Goal: Transaction & Acquisition: Purchase product/service

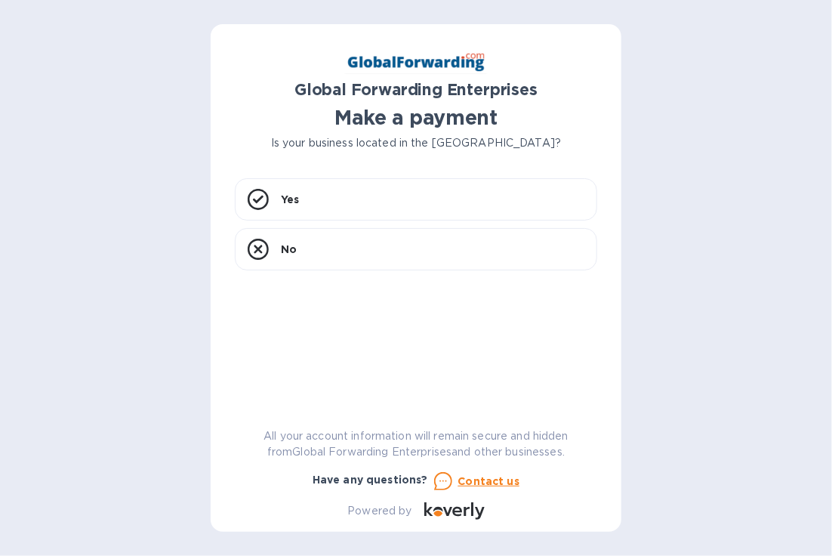
click at [821, 545] on div at bounding box center [821, 545] width 0 height 0
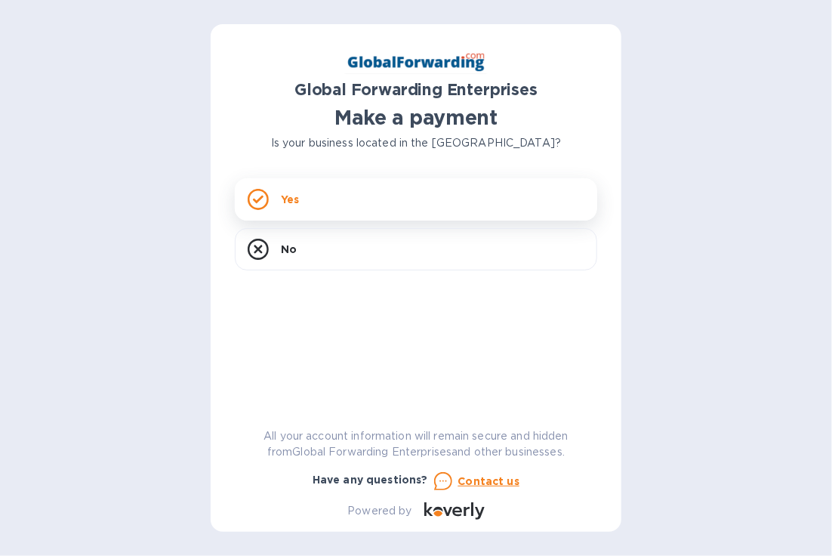
click at [414, 196] on div "Yes" at bounding box center [416, 199] width 363 height 42
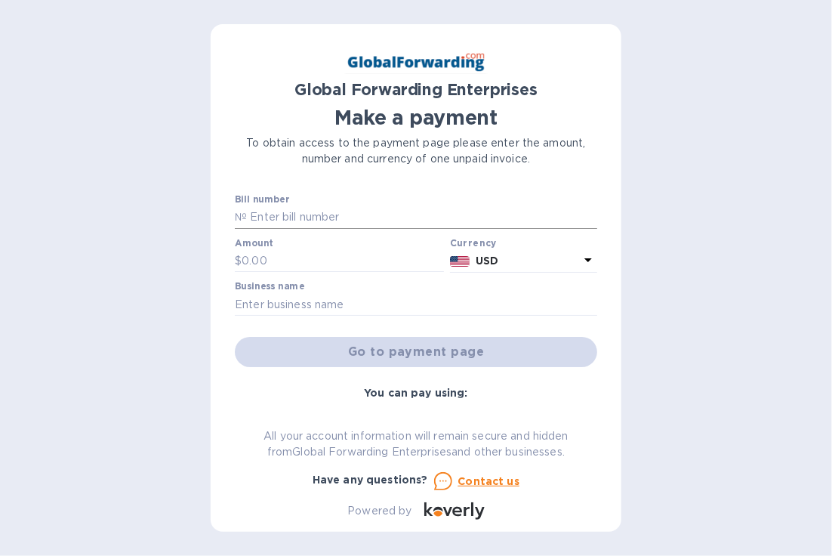
click at [341, 218] on input "text" at bounding box center [422, 217] width 350 height 23
type input "0000XJ0296285"
click at [359, 261] on input "text" at bounding box center [343, 261] width 202 height 23
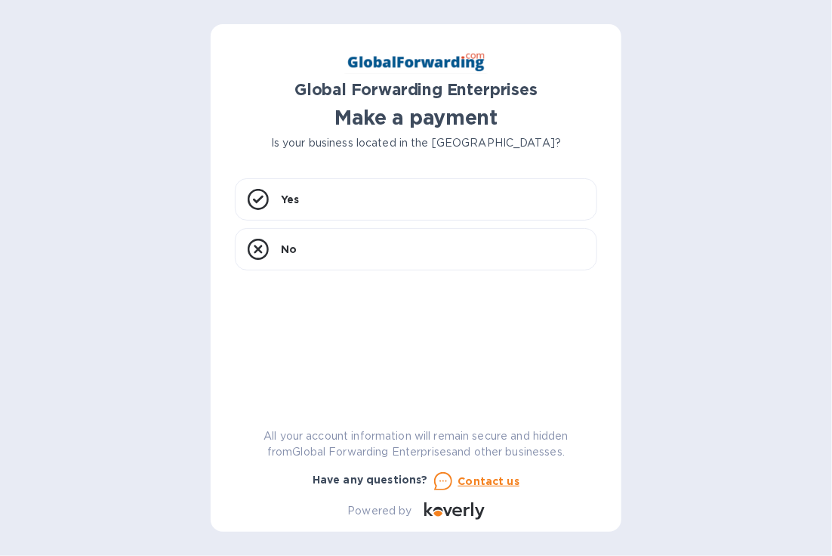
click at [550, 440] on p "All your account information will remain secure and hidden from Global Forwardi…" at bounding box center [416, 444] width 363 height 32
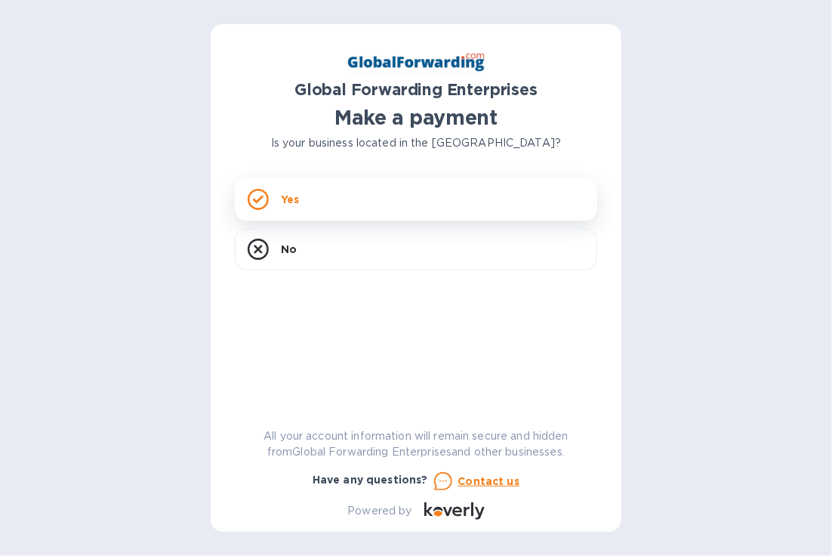
click at [437, 197] on div "Yes" at bounding box center [416, 199] width 363 height 42
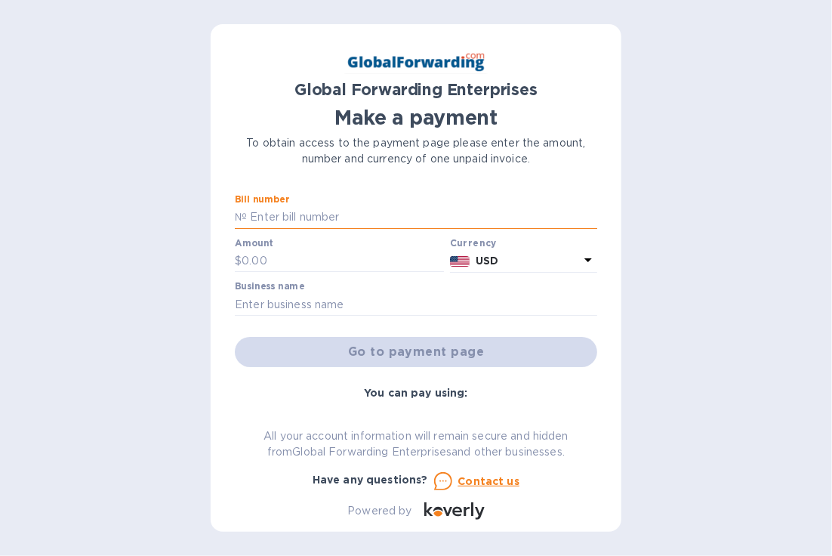
click at [405, 214] on input "text" at bounding box center [422, 217] width 350 height 23
type input "292796006"
click at [361, 255] on input "text" at bounding box center [343, 261] width 202 height 23
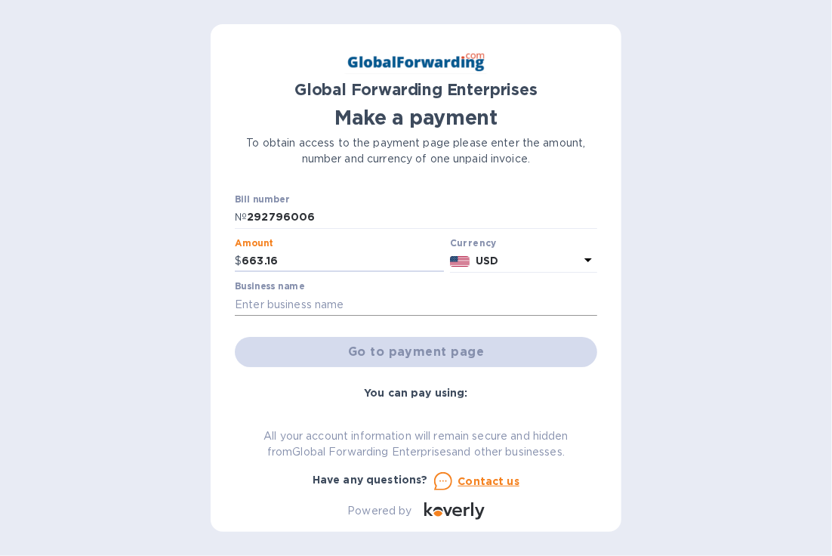
type input "663.16"
click at [411, 307] on input "text" at bounding box center [416, 304] width 363 height 23
type input "TWO LUMPS OF SUGAR, INC"
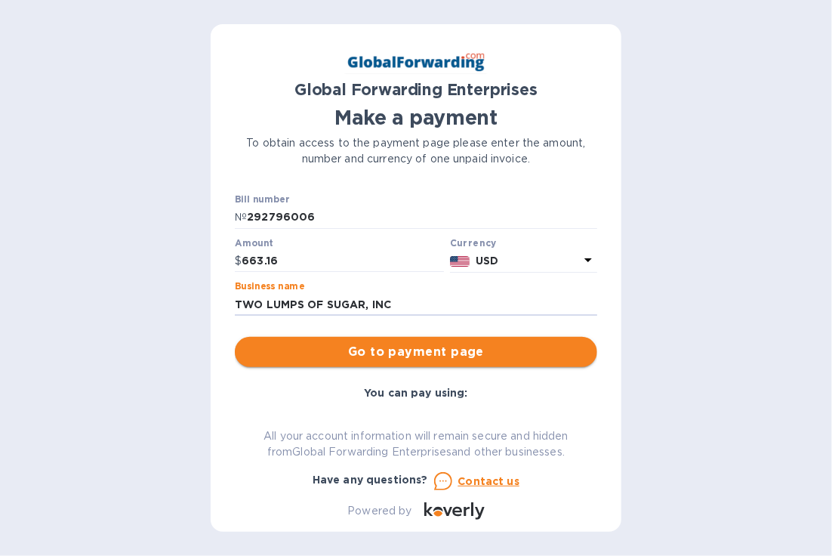
click at [461, 351] on span "Go to payment page" at bounding box center [416, 352] width 338 height 18
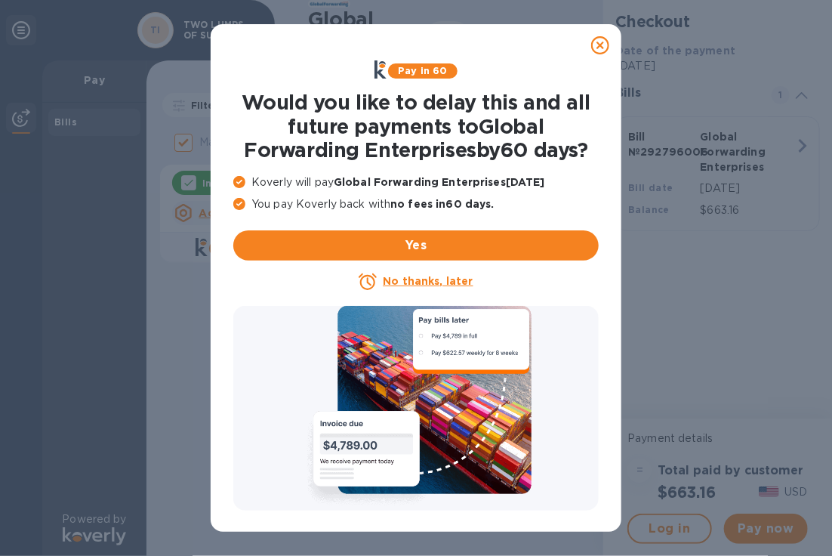
click at [457, 280] on u "No thanks, later" at bounding box center [428, 281] width 90 height 12
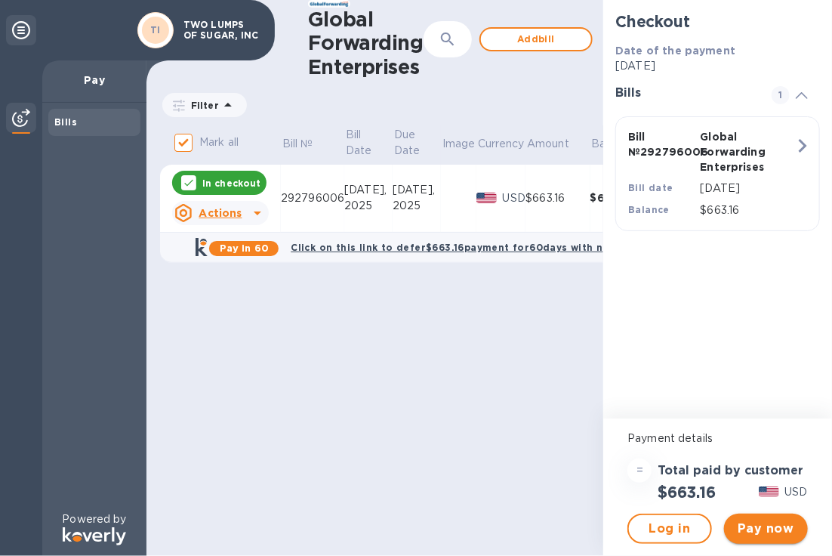
click at [776, 535] on span "Pay now" at bounding box center [766, 529] width 60 height 18
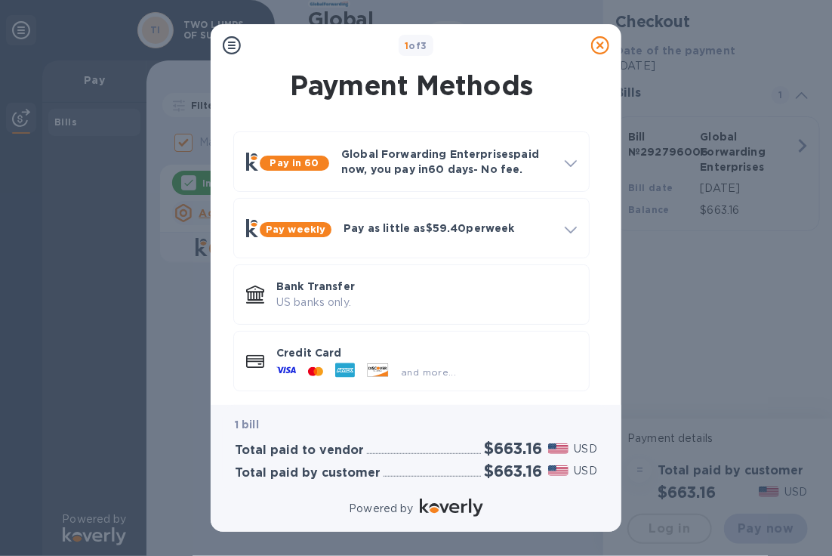
drag, startPoint x: 770, startPoint y: 528, endPoint x: 776, endPoint y: 534, distance: 8.5
click at [776, 534] on div "1 of 3 Payment Methods Pay in 60 Global Forwarding Enterprises paid now, you pa…" at bounding box center [416, 278] width 832 height 556
click at [610, 465] on div "1 bill Total paid to vendor $663.16 USD Total paid by customer $663.16 USD" at bounding box center [416, 448] width 393 height 93
click at [258, 364] on icon at bounding box center [260, 365] width 4 height 2
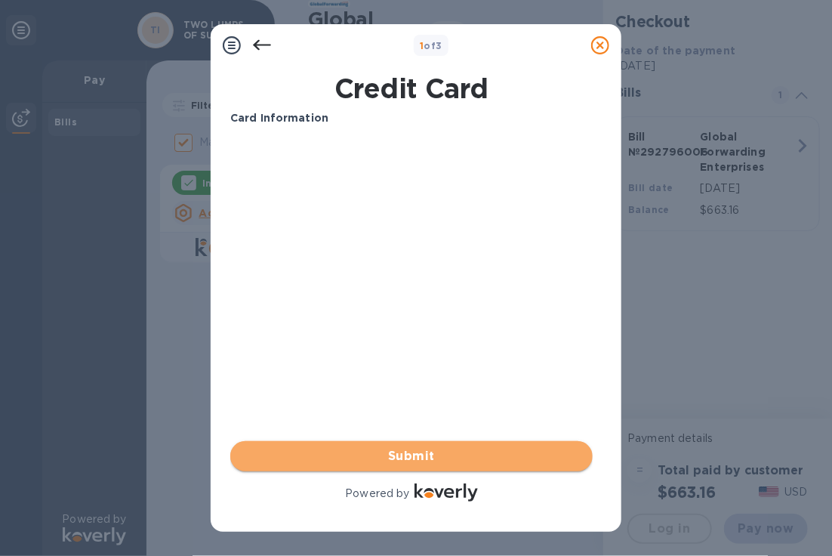
click at [461, 452] on span "Submit" at bounding box center [411, 456] width 338 height 18
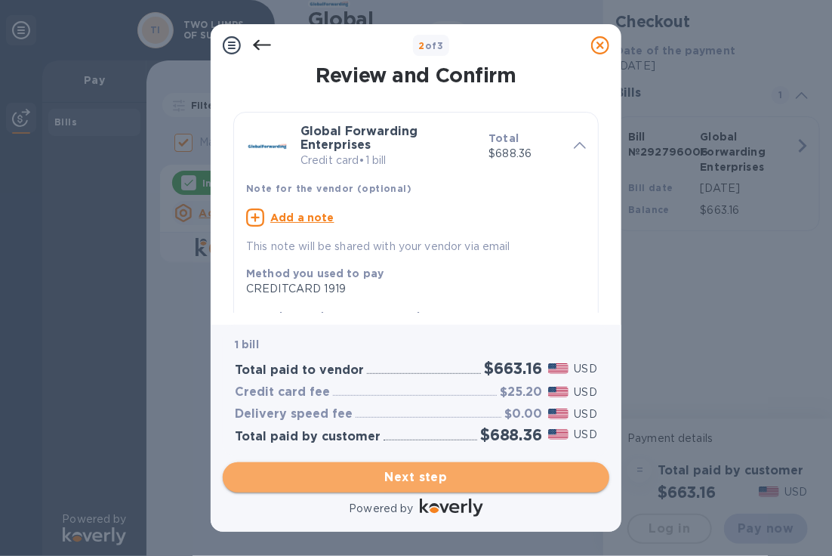
click at [451, 476] on span "Next step" at bounding box center [416, 477] width 363 height 18
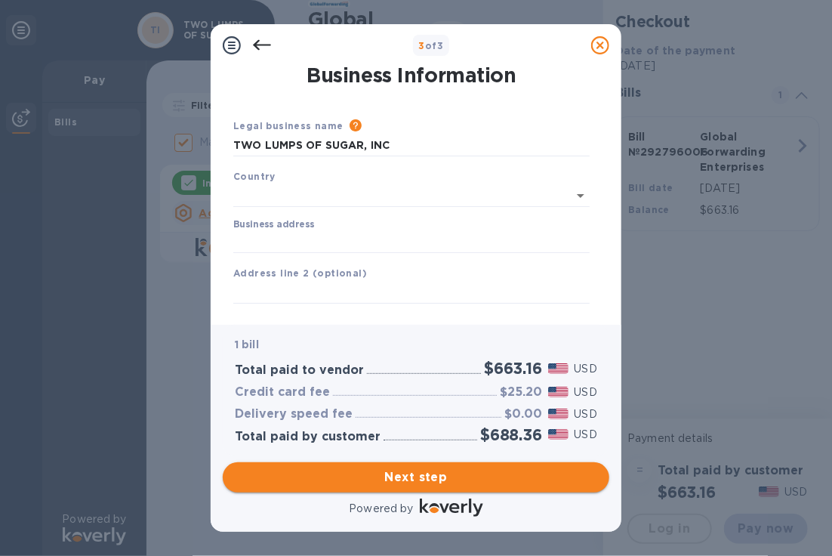
type input "United States"
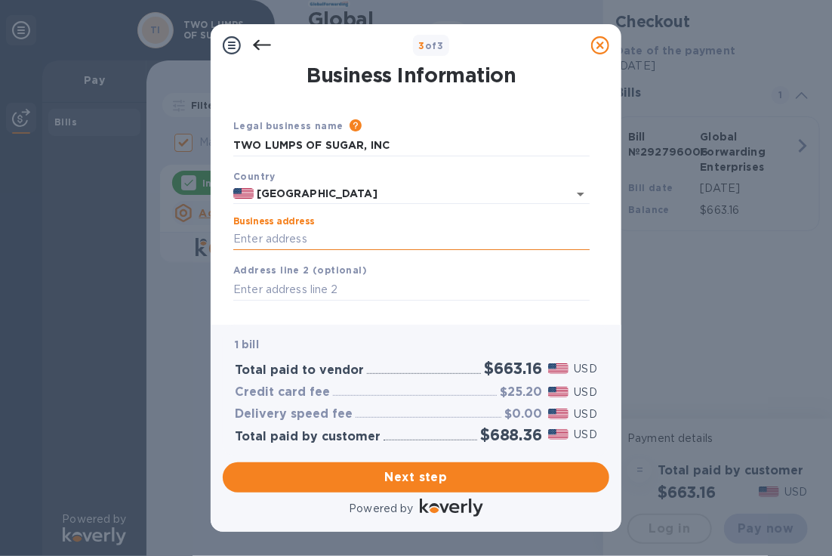
click at [365, 239] on input "Business address" at bounding box center [411, 239] width 356 height 23
type input "10030 Green Level Church Rd"
click at [375, 290] on input "text" at bounding box center [411, 289] width 356 height 23
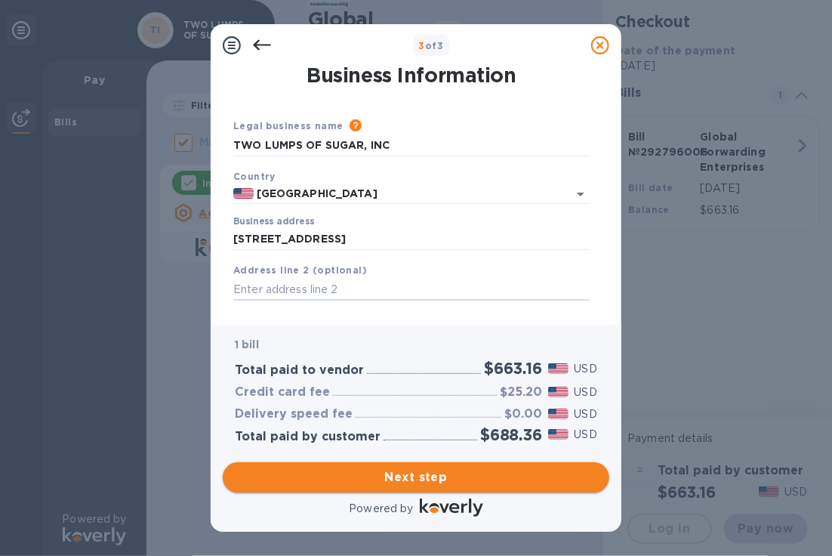
click at [416, 471] on span "Next step" at bounding box center [416, 477] width 363 height 18
click at [448, 471] on span "Next step" at bounding box center [416, 477] width 363 height 18
click at [381, 280] on input "text" at bounding box center [411, 289] width 356 height 23
type input "802-202"
click at [411, 335] on div "1 bill" at bounding box center [416, 345] width 369 height 22
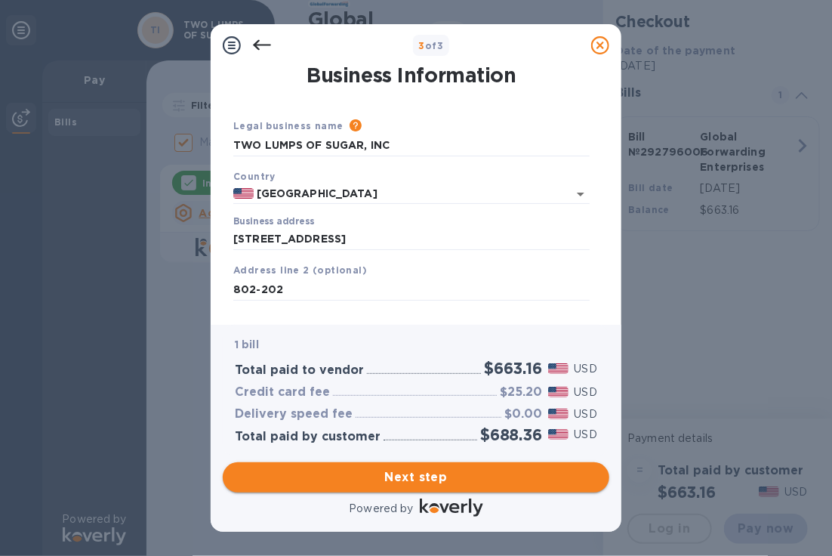
click at [459, 480] on span "Next step" at bounding box center [416, 477] width 363 height 18
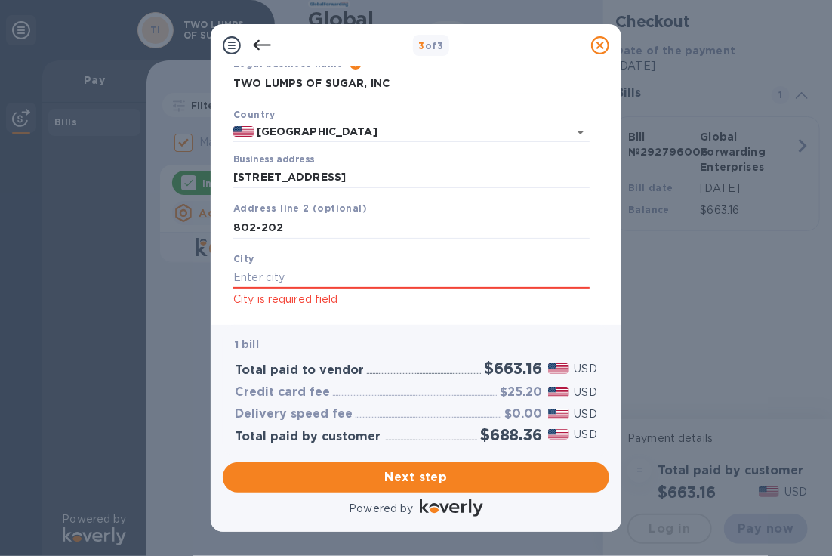
scroll to position [69, 0]
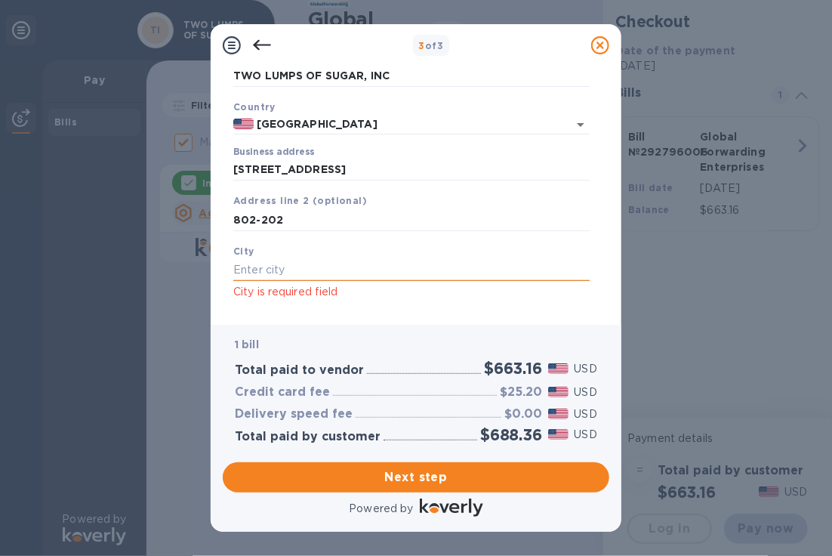
click at [298, 264] on input "text" at bounding box center [411, 270] width 356 height 23
type input "c"
type input "Cary"
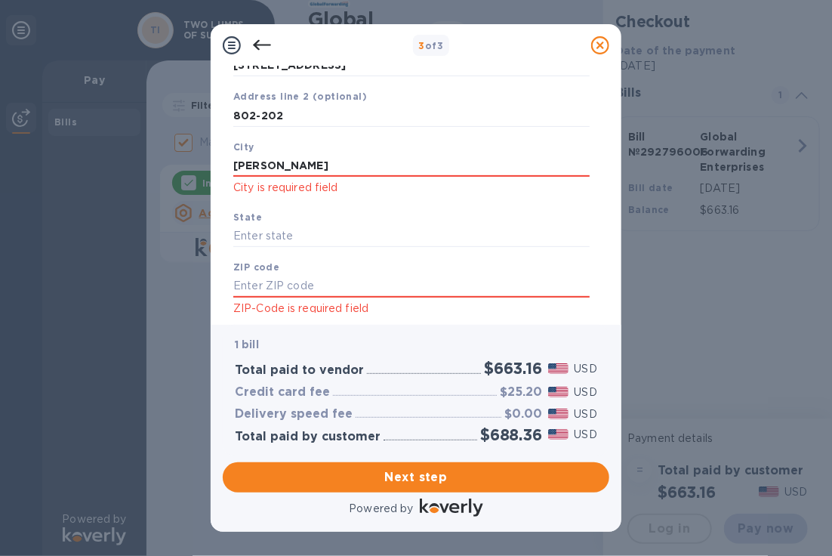
scroll to position [178, 0]
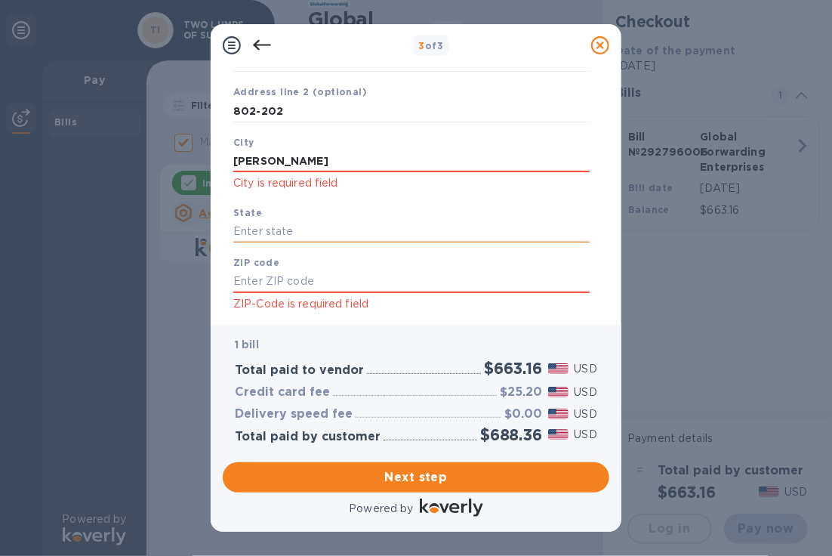
click at [399, 225] on input "text" at bounding box center [411, 231] width 356 height 23
type input "M"
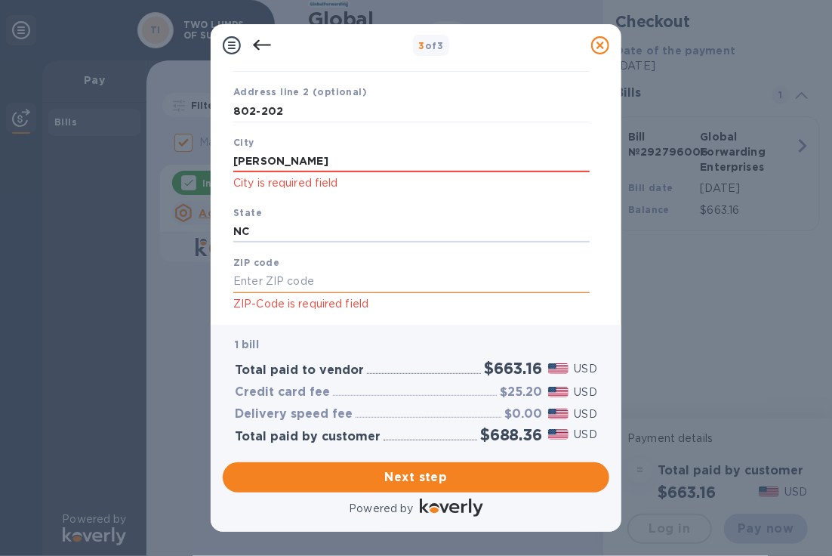
type input "NC"
click at [337, 282] on input "text" at bounding box center [411, 281] width 356 height 23
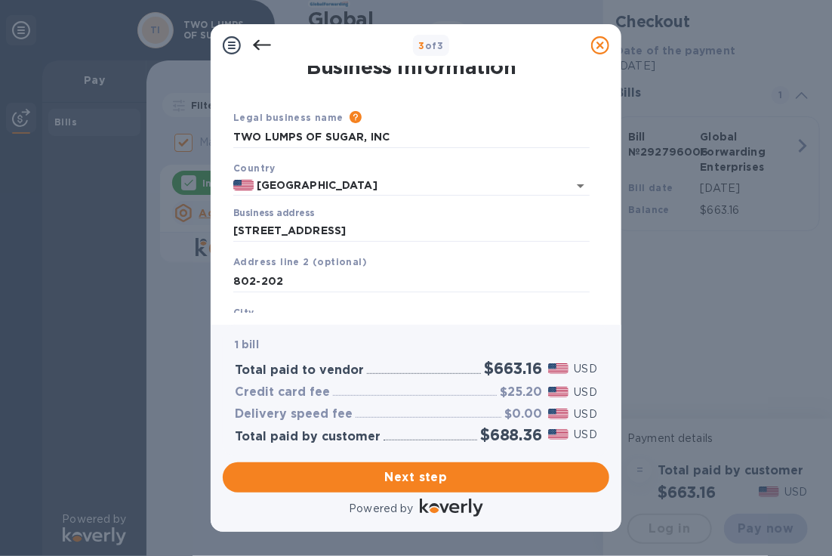
scroll to position [0, 0]
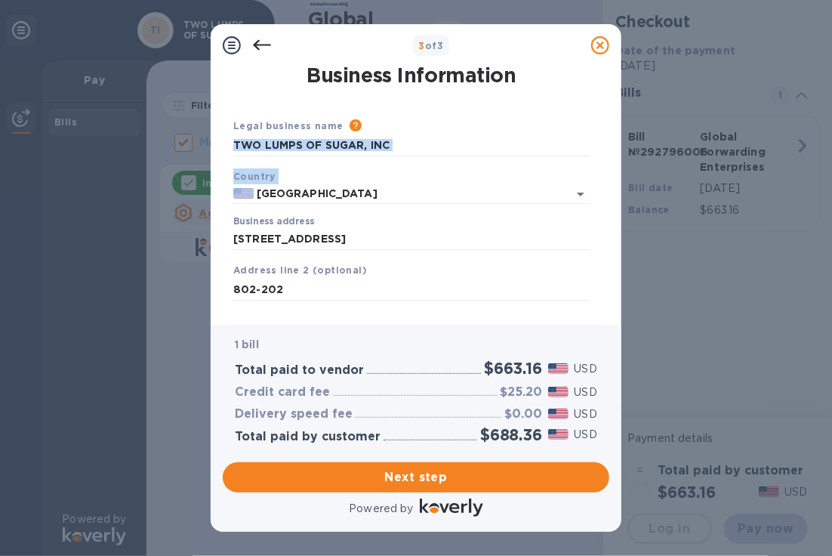
drag, startPoint x: 602, startPoint y: 147, endPoint x: 602, endPoint y: 205, distance: 57.4
click at [602, 205] on div "Business Information Legal business name Please provide the legal name that app…" at bounding box center [416, 189] width 387 height 246
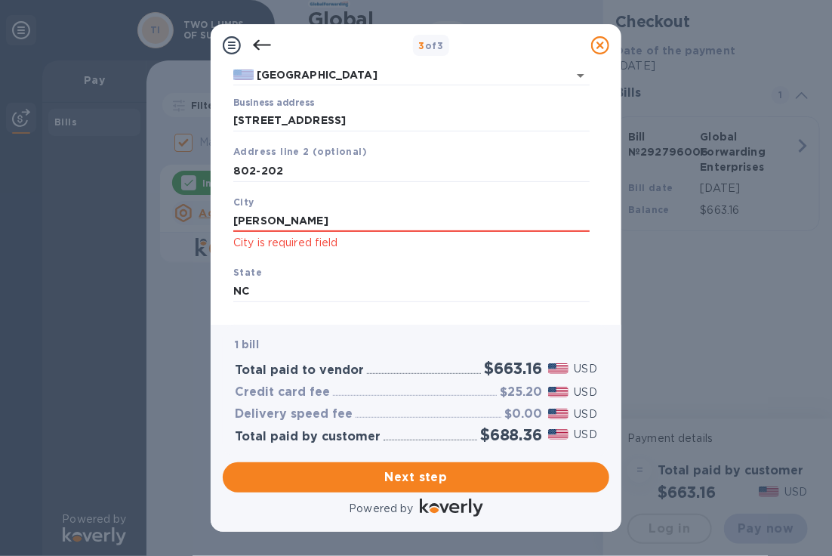
scroll to position [172, 0]
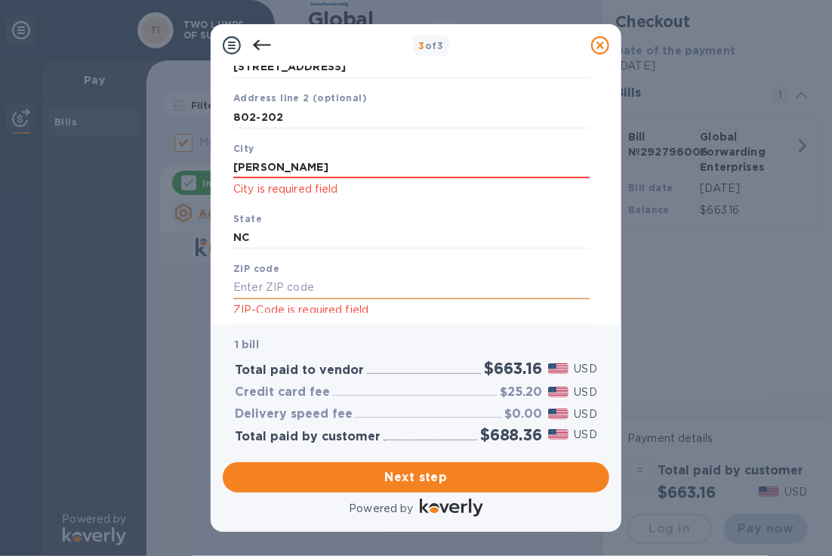
click at [331, 285] on input "text" at bounding box center [411, 287] width 356 height 23
type input "27519"
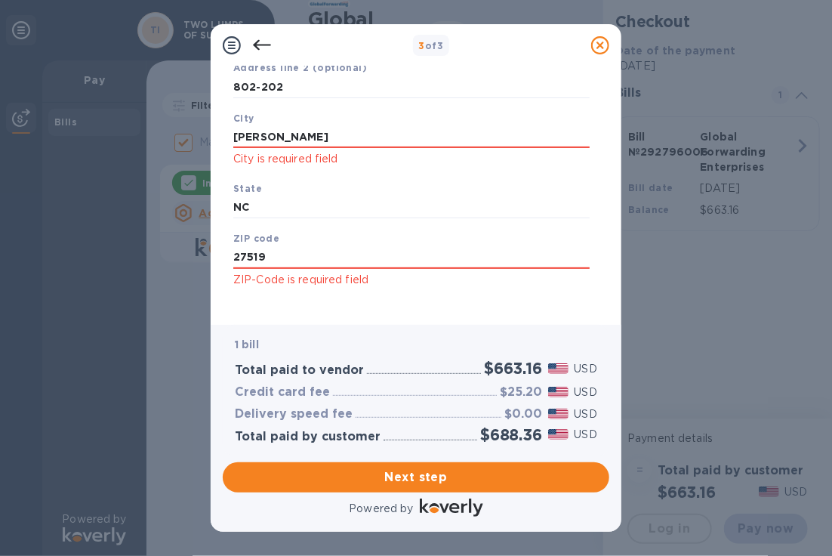
scroll to position [216, 0]
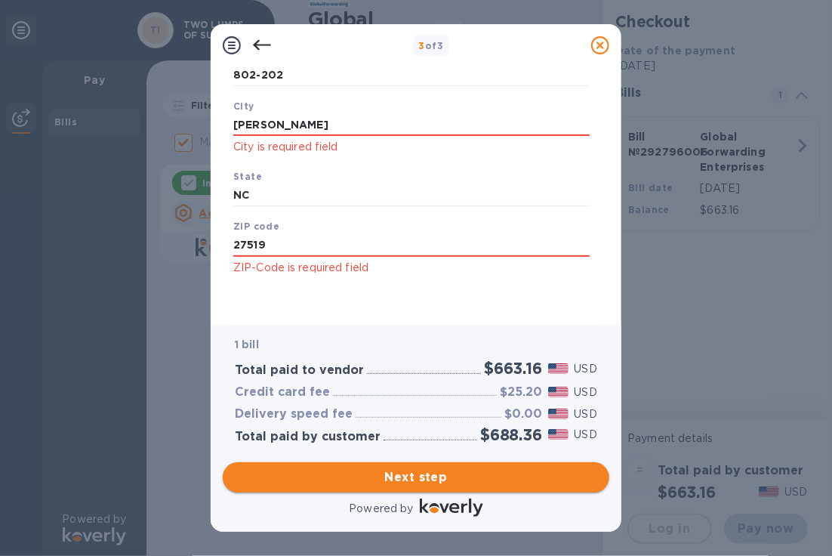
click at [464, 477] on span "Next step" at bounding box center [416, 477] width 363 height 18
